Goal: Task Accomplishment & Management: Manage account settings

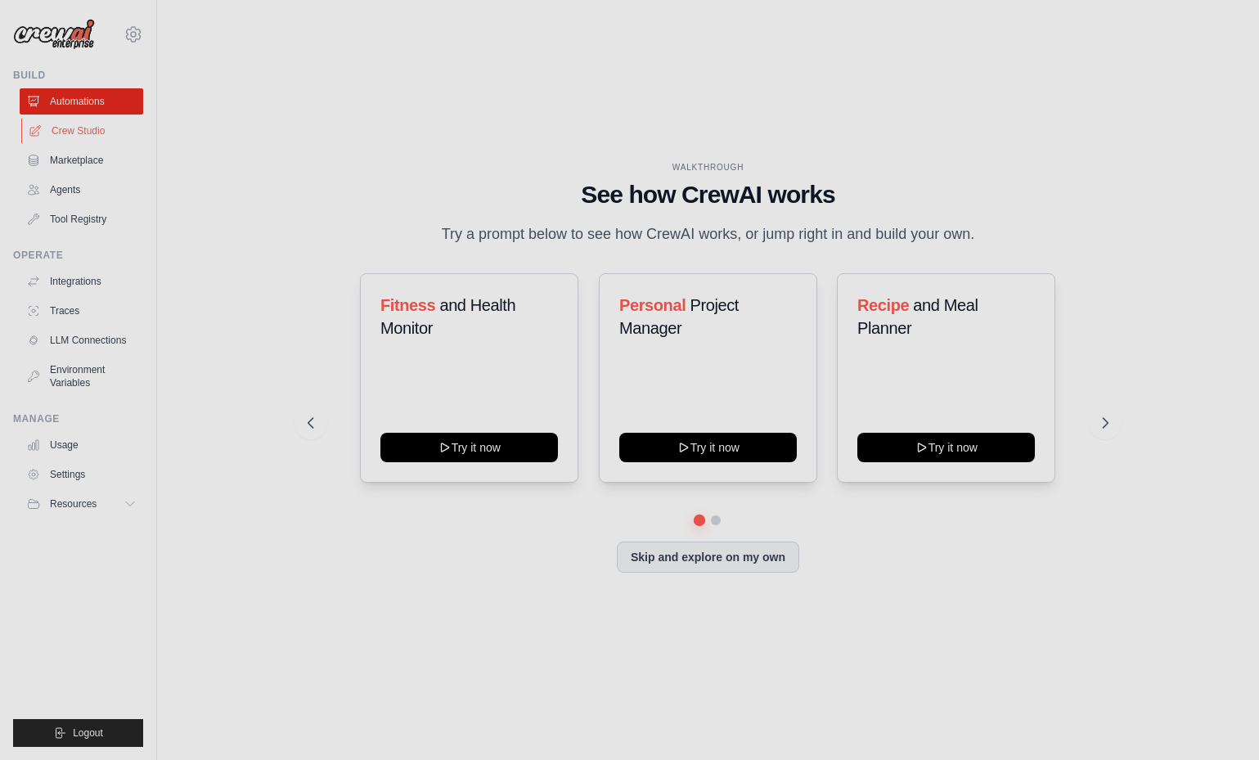
click at [95, 134] on link "Crew Studio" at bounding box center [83, 131] width 124 height 26
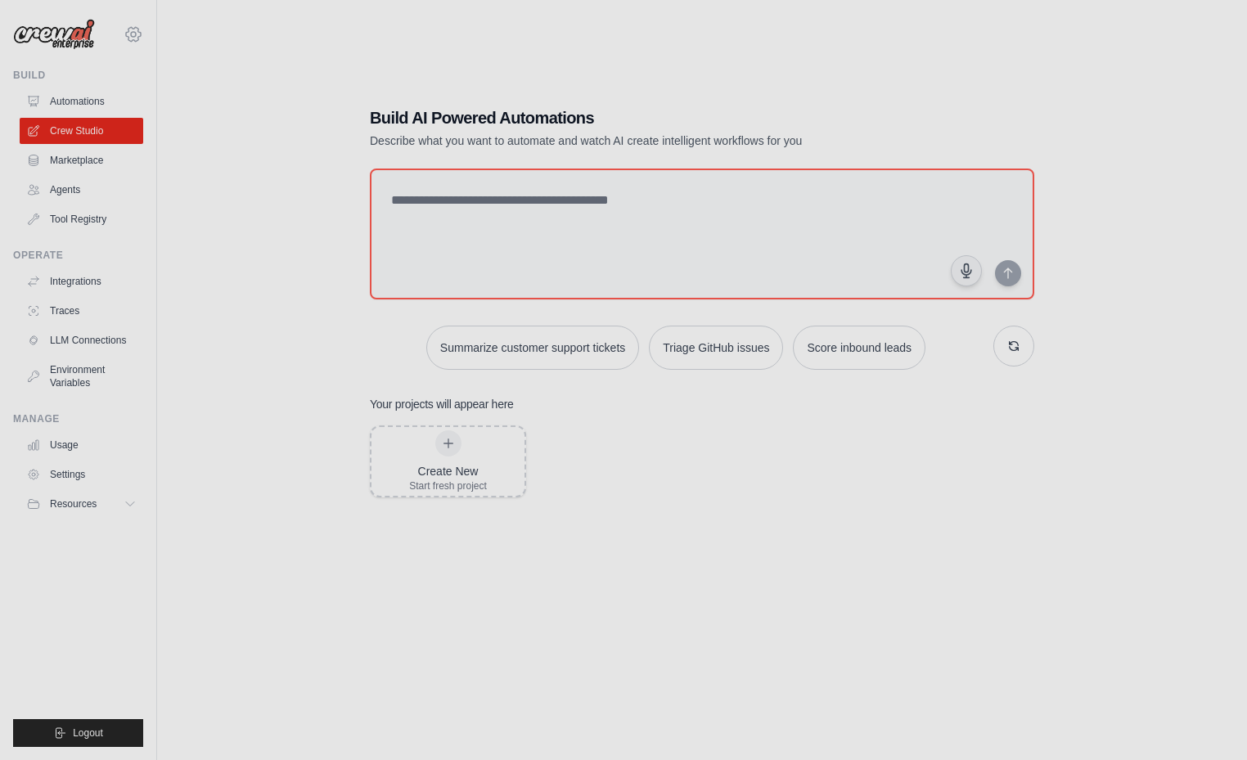
click at [133, 35] on icon at bounding box center [134, 35] width 20 height 20
click at [113, 112] on link "Settings" at bounding box center [133, 110] width 144 height 29
click at [97, 180] on link "Agents" at bounding box center [83, 190] width 124 height 26
